Goal: Information Seeking & Learning: Find specific page/section

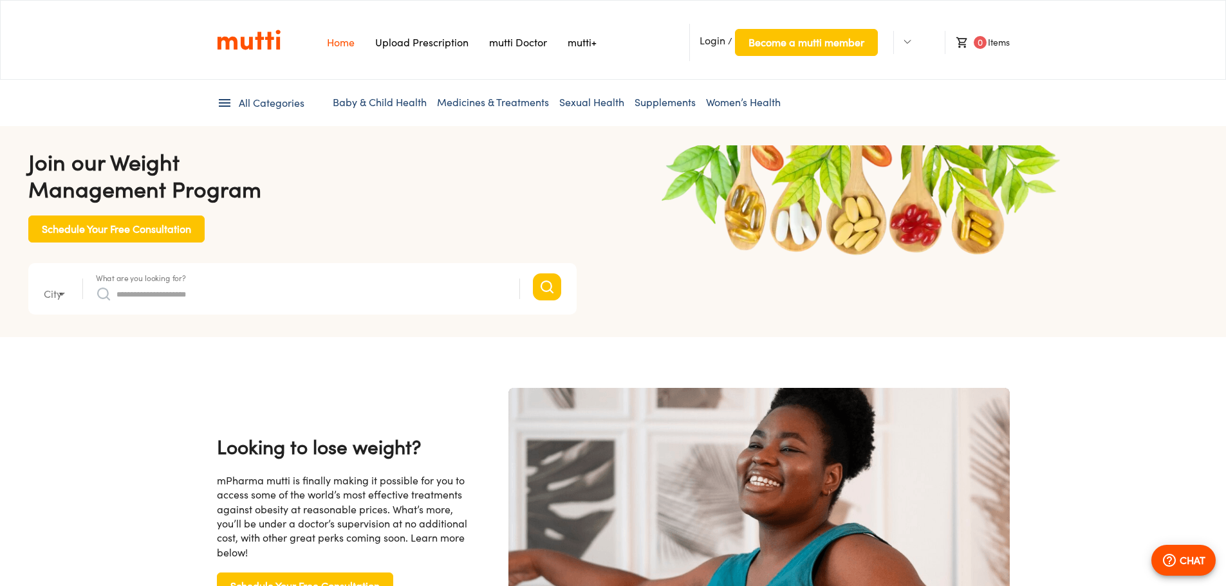
type input "*"
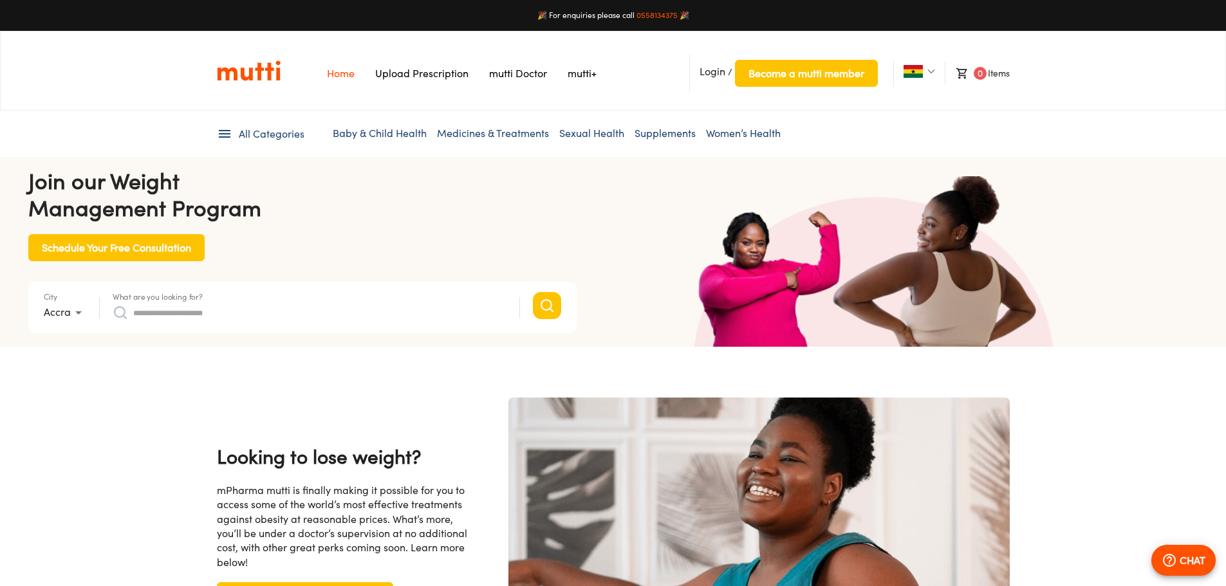
scroll to position [0, 1004]
click at [489, 132] on link "Medicines & Treatments" at bounding box center [493, 133] width 112 height 13
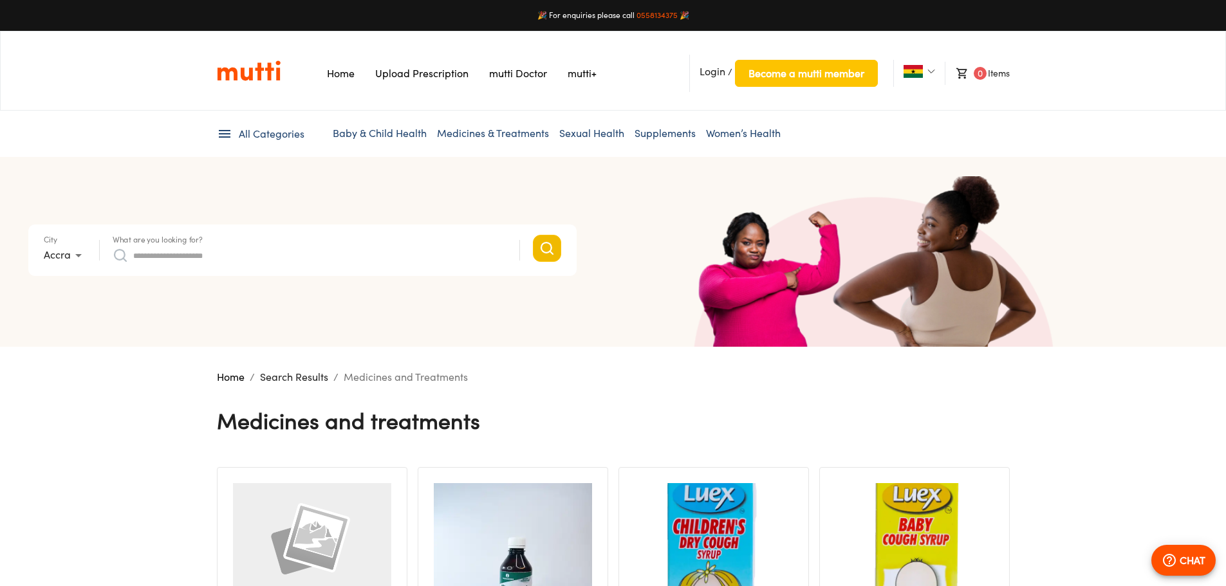
click at [543, 247] on icon "Search" at bounding box center [546, 248] width 15 height 15
click at [312, 252] on input "What are you looking for?" at bounding box center [319, 255] width 373 height 21
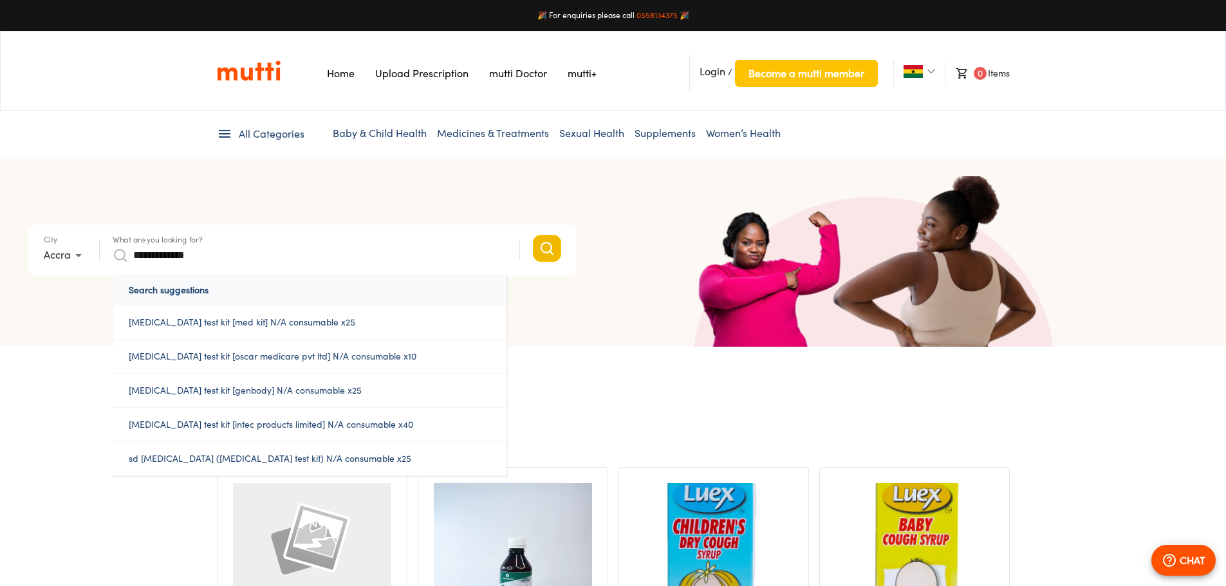
type input "**********"
click at [550, 249] on icon "Search" at bounding box center [546, 248] width 15 height 15
